Goal: Information Seeking & Learning: Learn about a topic

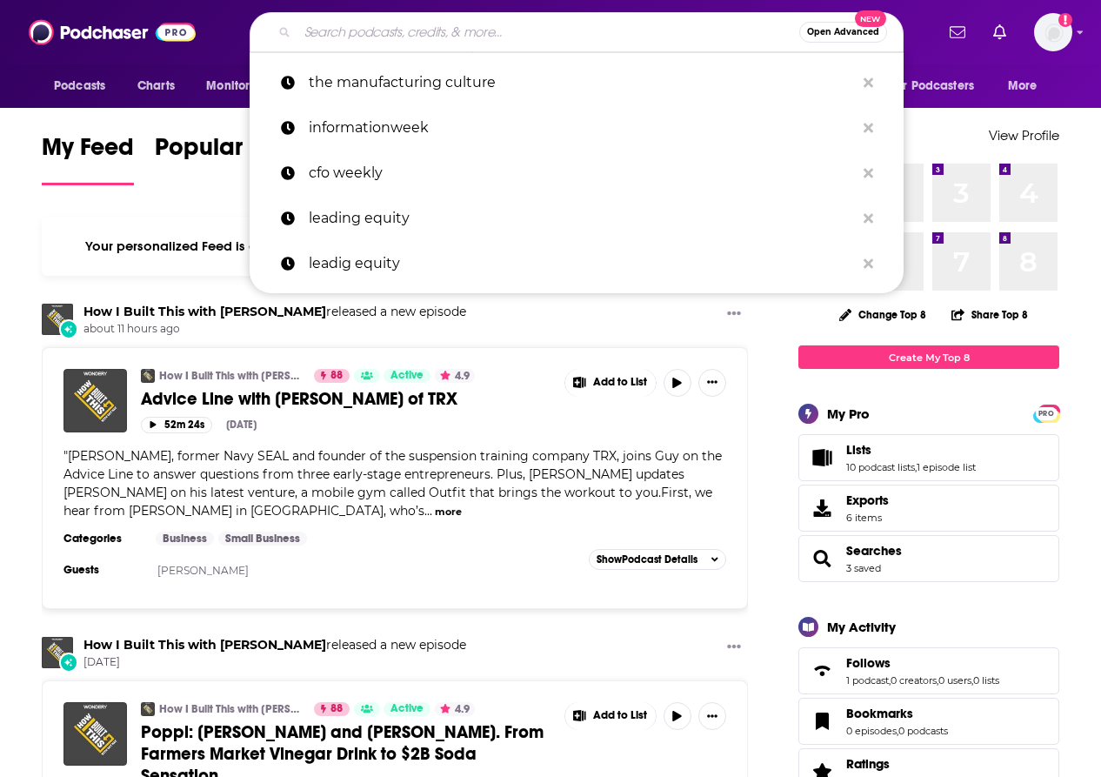
click at [539, 25] on input "Search podcasts, credits, & more..." at bounding box center [548, 32] width 502 height 28
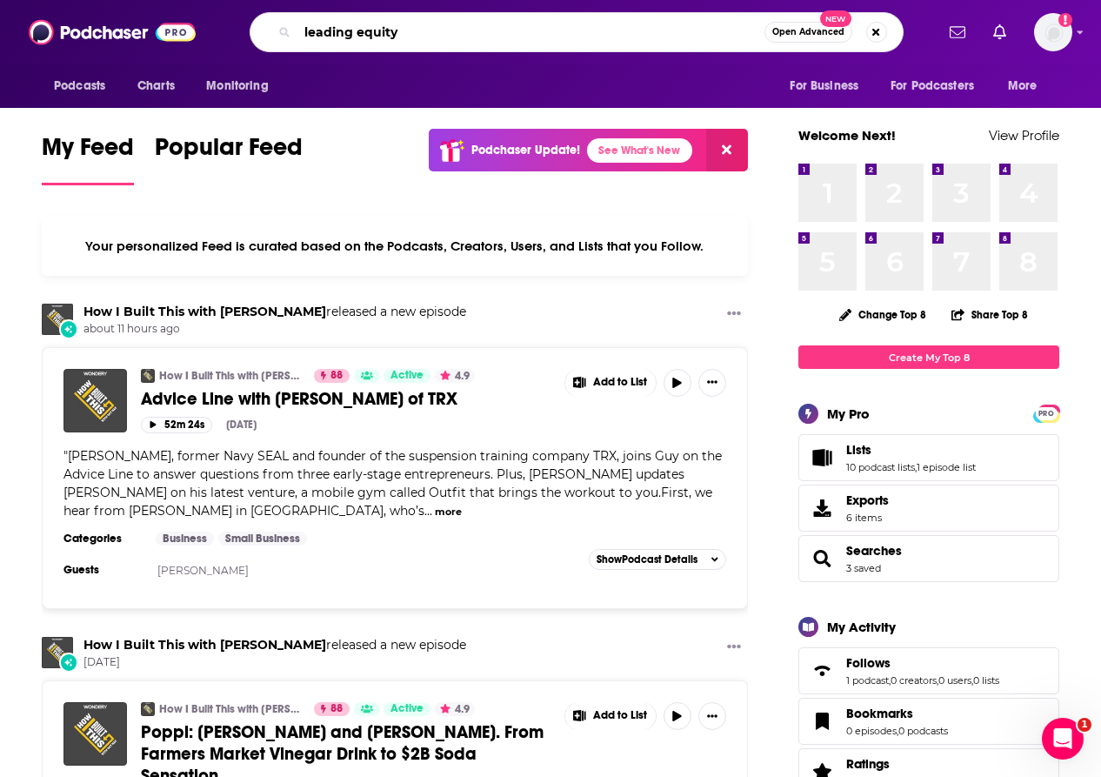
type input "leading equity"
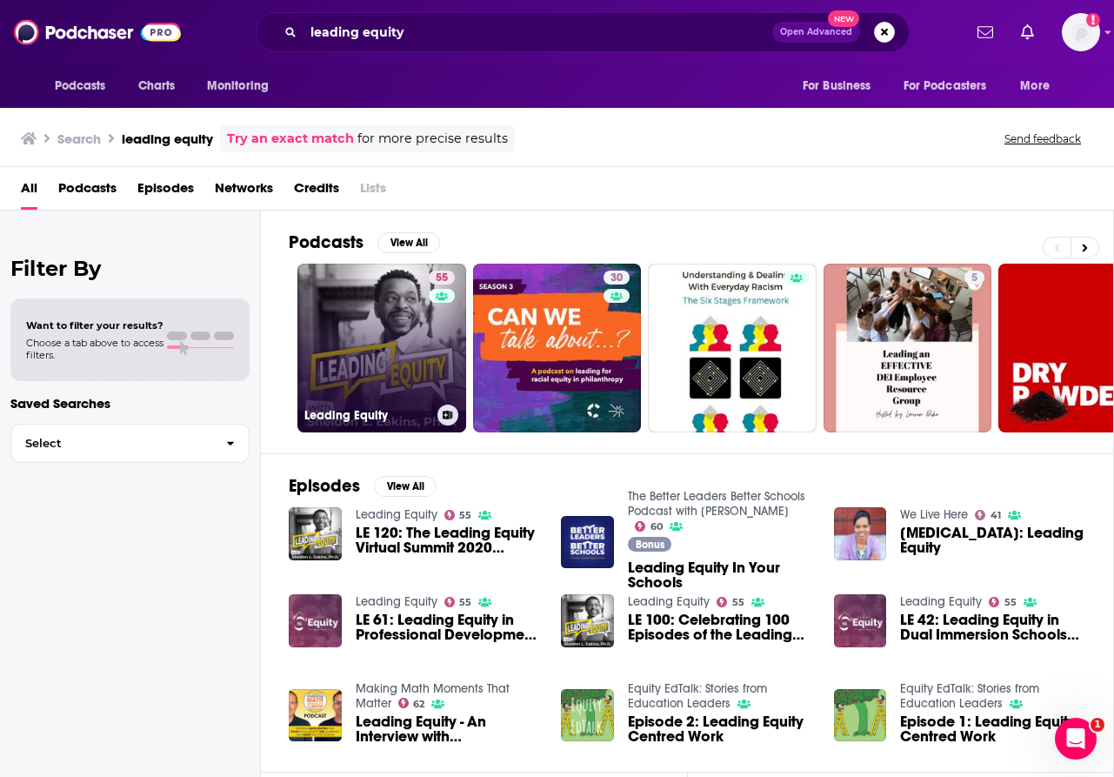
click at [386, 340] on link "55 Leading Equity" at bounding box center [381, 347] width 169 height 169
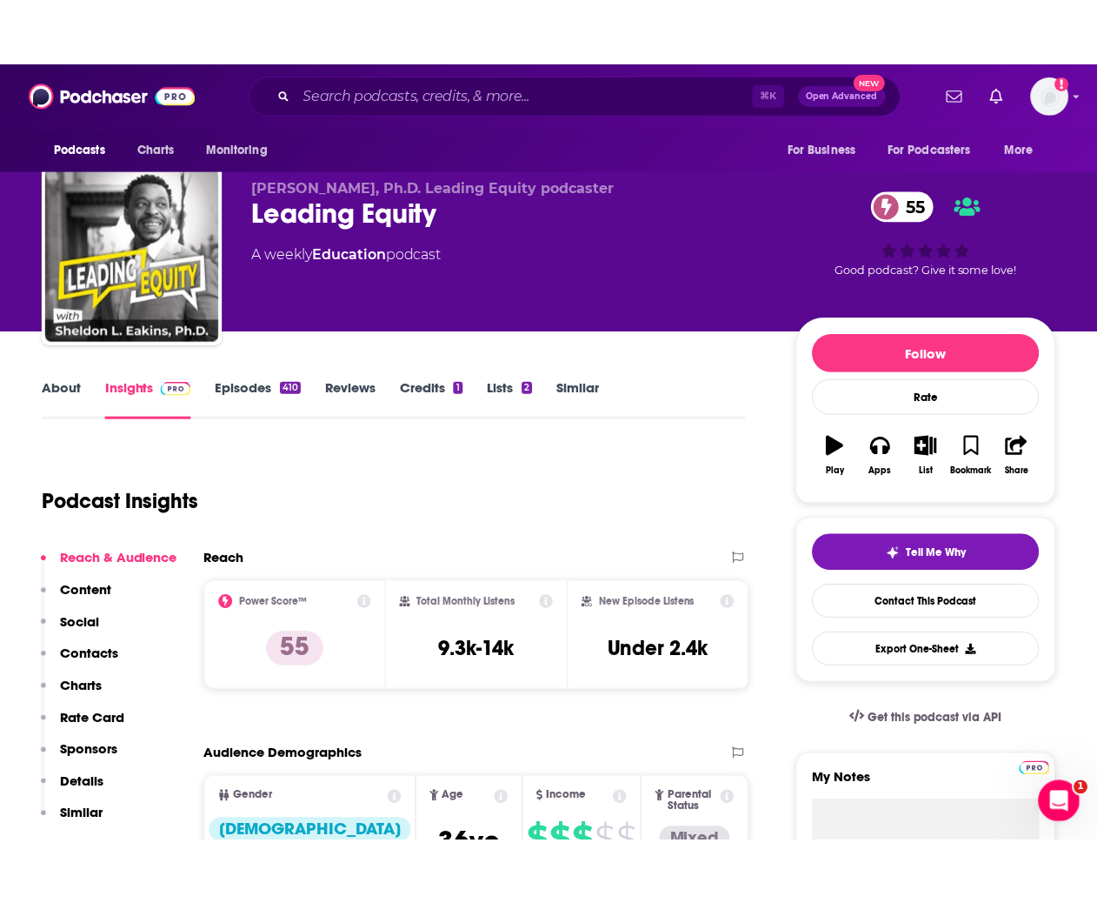
scroll to position [120, 0]
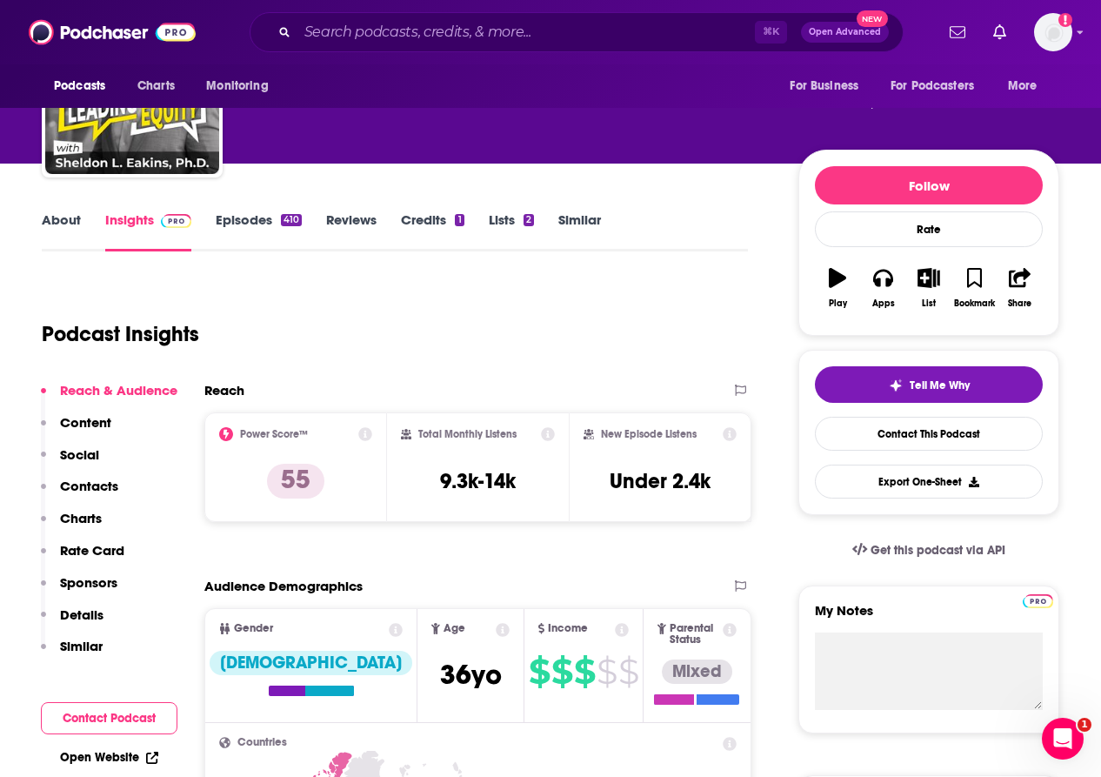
click at [546, 368] on div "Podcast Insights" at bounding box center [395, 330] width 706 height 103
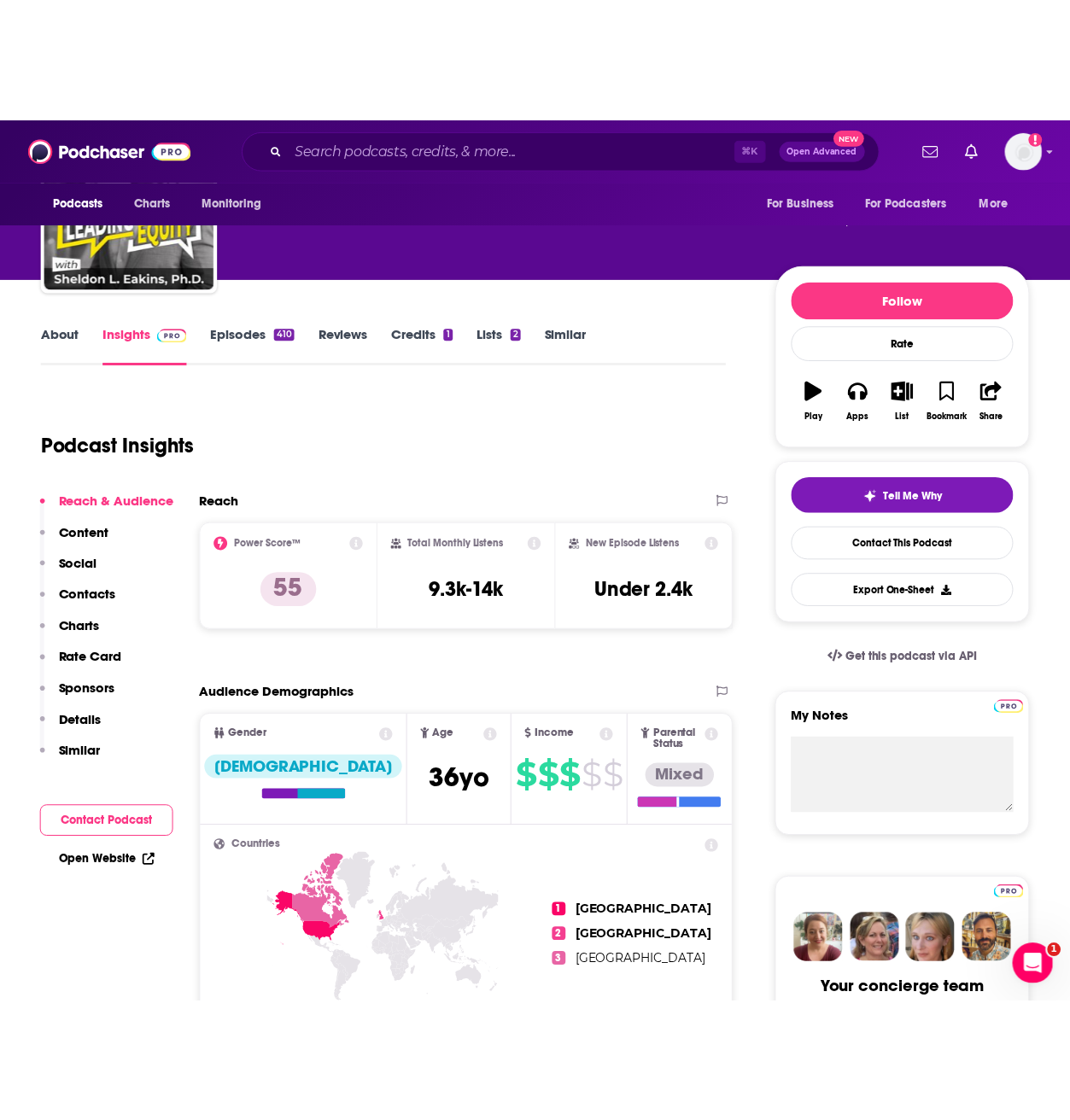
scroll to position [119, 0]
